Goal: Leave review/rating

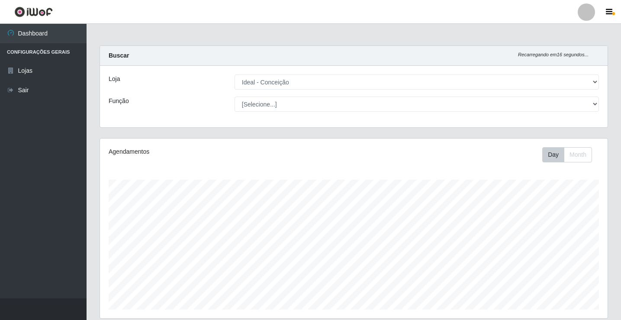
select select "231"
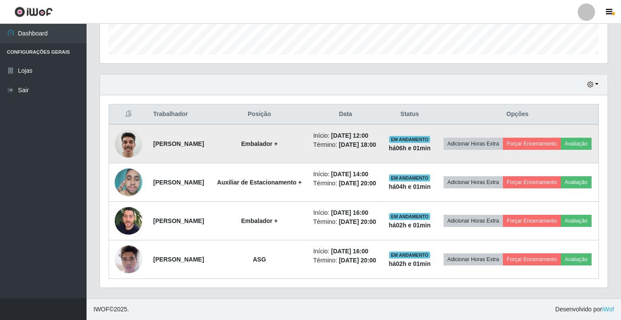
scroll to position [180, 507]
click at [561, 138] on button "Avaliação" at bounding box center [576, 144] width 31 height 12
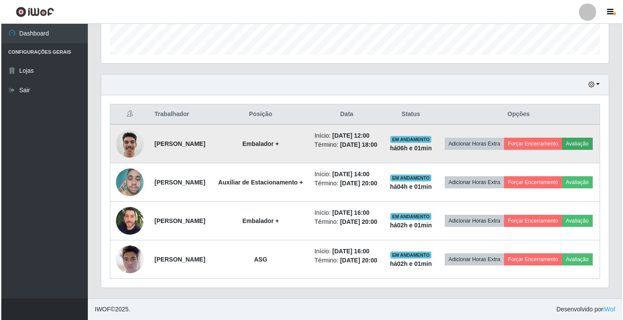
scroll to position [180, 503]
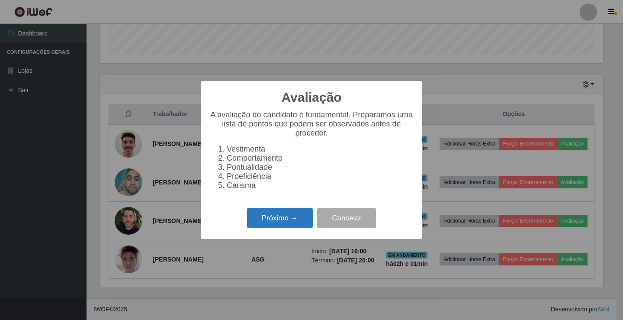
click at [269, 215] on button "Próximo →" at bounding box center [280, 218] width 66 height 20
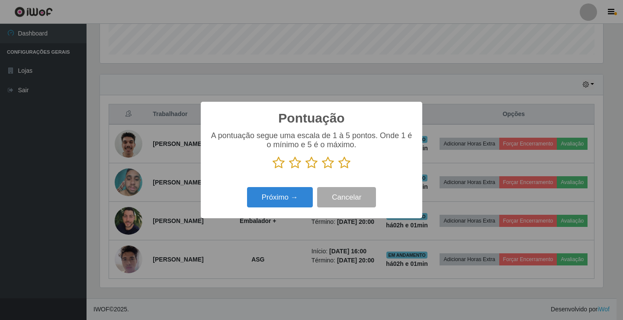
click at [345, 164] on icon at bounding box center [344, 162] width 12 height 13
click at [338, 169] on input "radio" at bounding box center [338, 169] width 0 height 0
click at [263, 199] on button "Próximo →" at bounding box center [280, 197] width 66 height 20
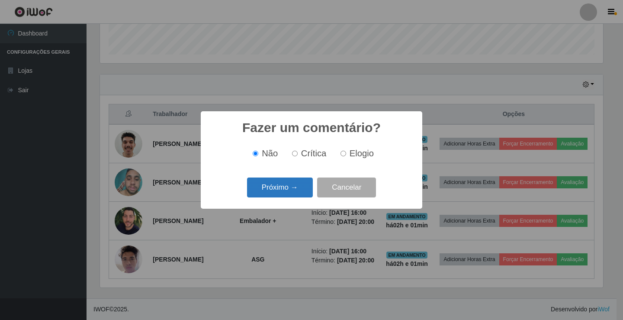
click at [262, 193] on button "Próximo →" at bounding box center [280, 187] width 66 height 20
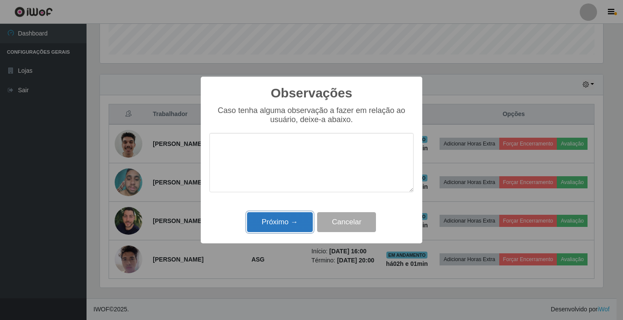
click at [262, 217] on button "Próximo →" at bounding box center [280, 222] width 66 height 20
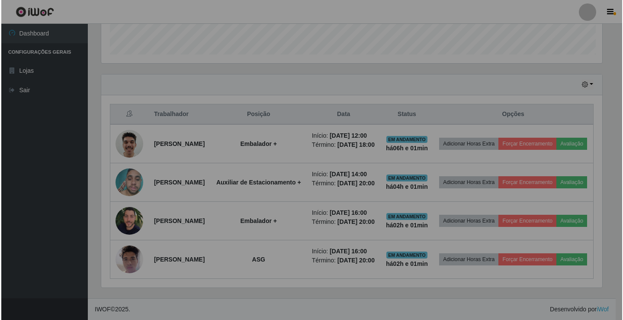
scroll to position [180, 507]
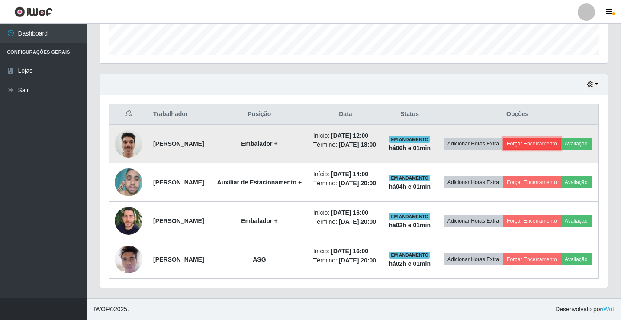
click at [543, 138] on button "Forçar Encerramento" at bounding box center [532, 144] width 58 height 12
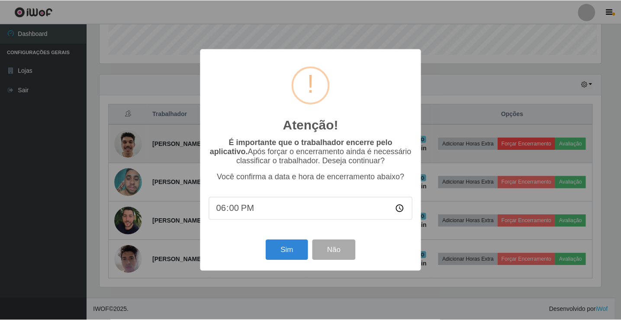
scroll to position [180, 503]
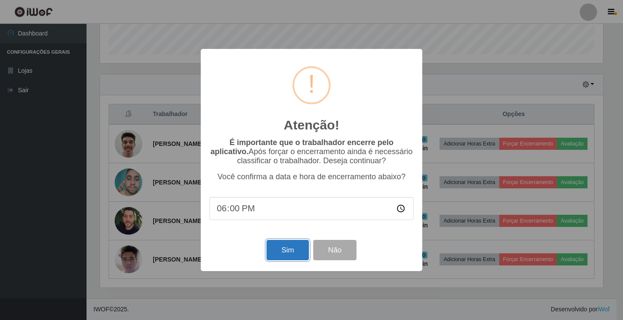
click at [295, 256] on button "Sim" at bounding box center [288, 250] width 42 height 20
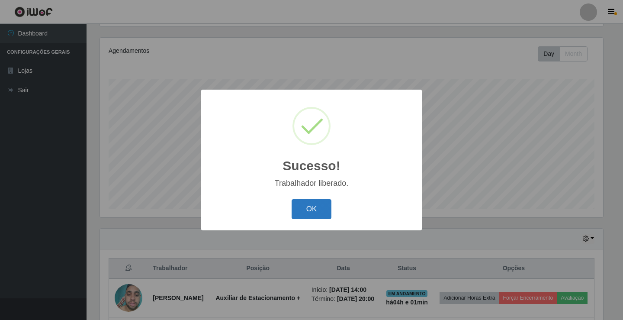
click at [305, 212] on button "OK" at bounding box center [312, 209] width 40 height 20
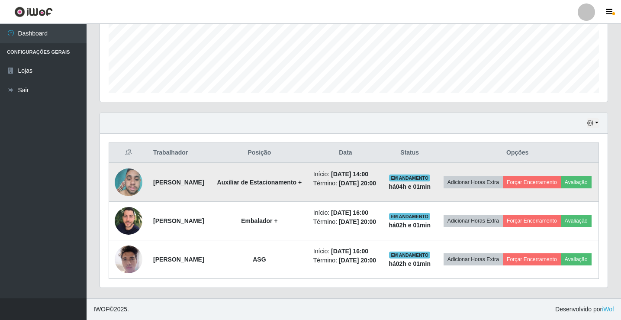
scroll to position [263, 0]
